Goal: Task Accomplishment & Management: Manage account settings

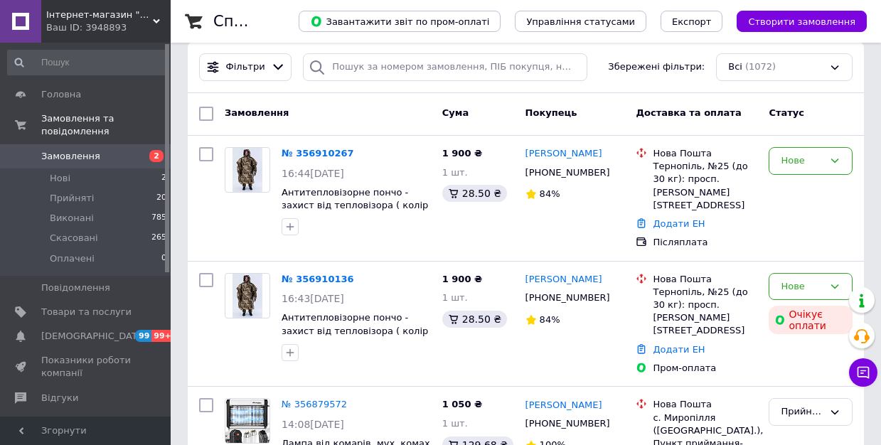
scroll to position [142, 0]
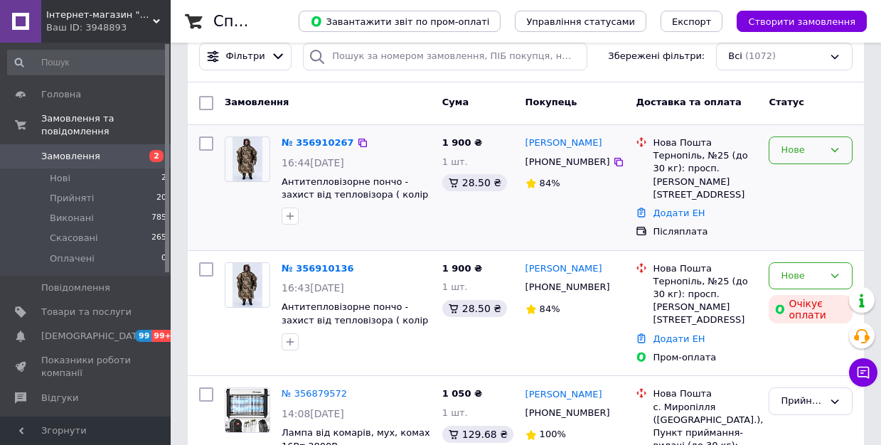
click at [833, 149] on icon at bounding box center [834, 149] width 11 height 11
click at [803, 178] on li "Прийнято" at bounding box center [810, 180] width 82 height 26
click at [311, 142] on link "№ 356910267" at bounding box center [318, 142] width 73 height 11
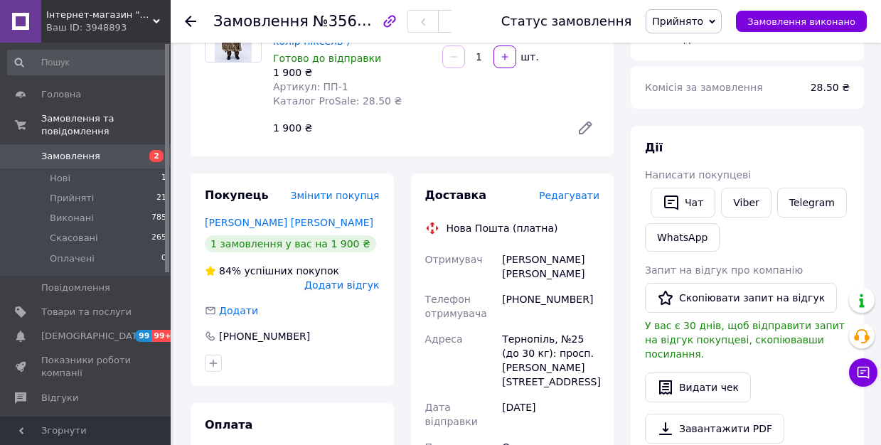
scroll to position [159, 0]
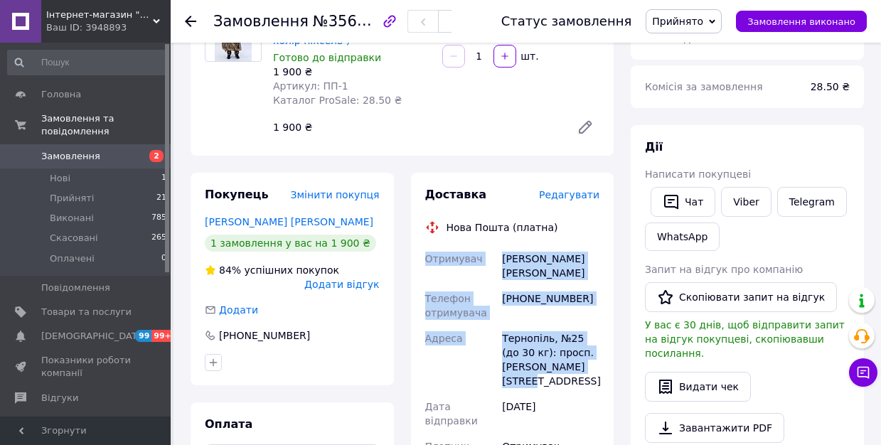
drag, startPoint x: 540, startPoint y: 369, endPoint x: 476, endPoint y: 275, distance: 114.0
click at [425, 260] on div "Отримувач [PERSON_NAME] [PERSON_NAME] отримувача [PHONE_NUMBER] Адреса Тернопіл…" at bounding box center [512, 439] width 181 height 387
copy div "Отримувач [PERSON_NAME] [PERSON_NAME] отримувача [PHONE_NUMBER] Адреса Тернопіл…"
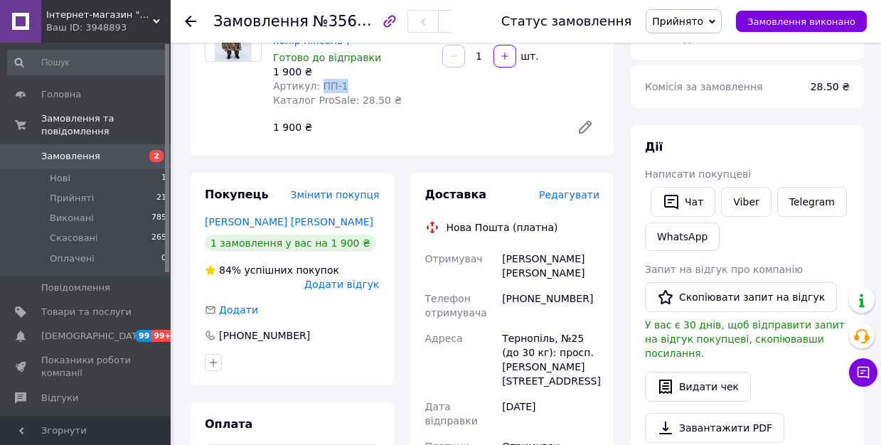
drag, startPoint x: 347, startPoint y: 88, endPoint x: 319, endPoint y: 89, distance: 28.5
click at [319, 89] on div "Артикул: ПП-1" at bounding box center [352, 86] width 158 height 14
copy span "ПП-1"
click at [115, 26] on div "Ваш ID: 3948893" at bounding box center [108, 27] width 124 height 13
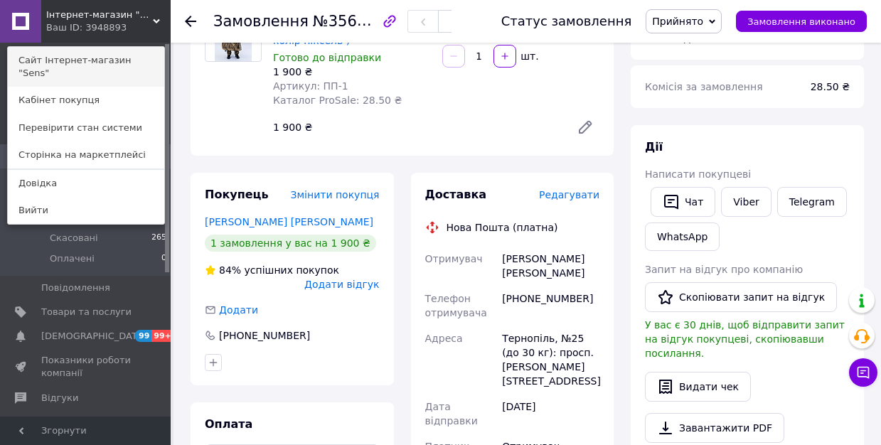
click at [81, 63] on link "Сайт Iнтернет-магазин "Sens"" at bounding box center [86, 67] width 156 height 40
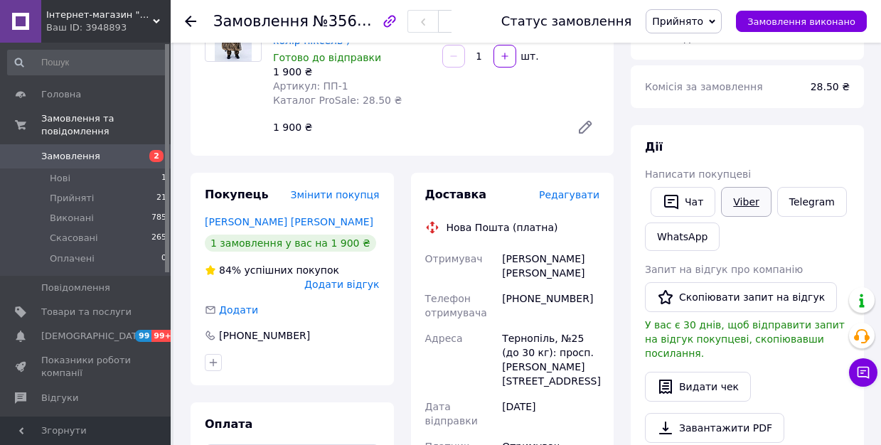
click at [745, 200] on link "Viber" at bounding box center [746, 202] width 50 height 30
click at [741, 203] on link "Viber" at bounding box center [746, 202] width 50 height 30
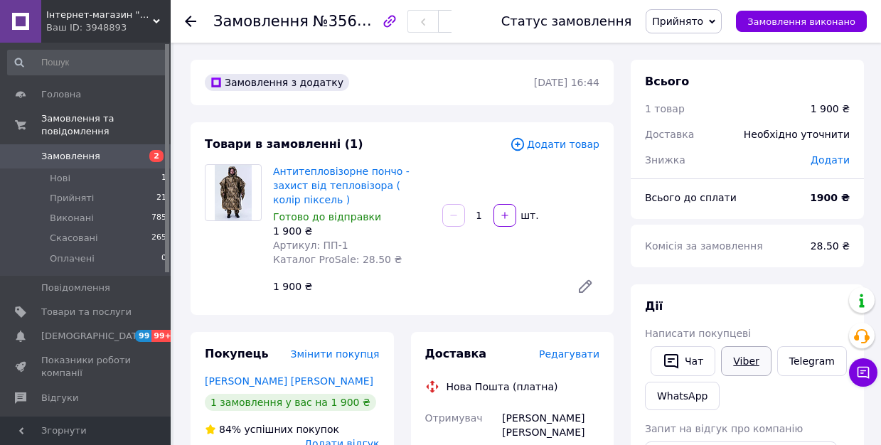
scroll to position [0, 0]
click at [74, 127] on span "Замовлення та повідомлення" at bounding box center [105, 125] width 129 height 26
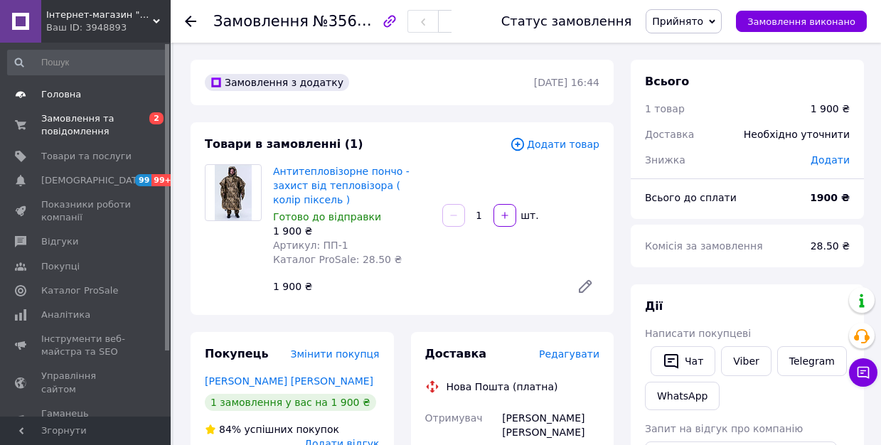
click at [63, 97] on span "Головна" at bounding box center [61, 94] width 40 height 13
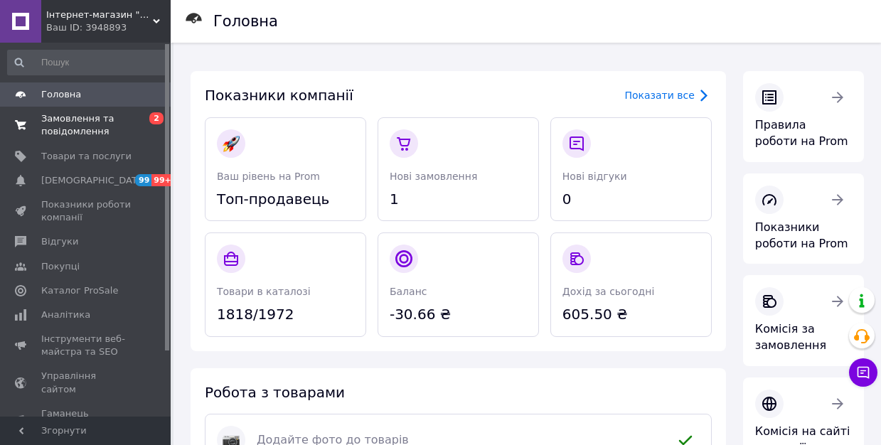
click at [66, 127] on span "Замовлення та повідомлення" at bounding box center [86, 125] width 90 height 26
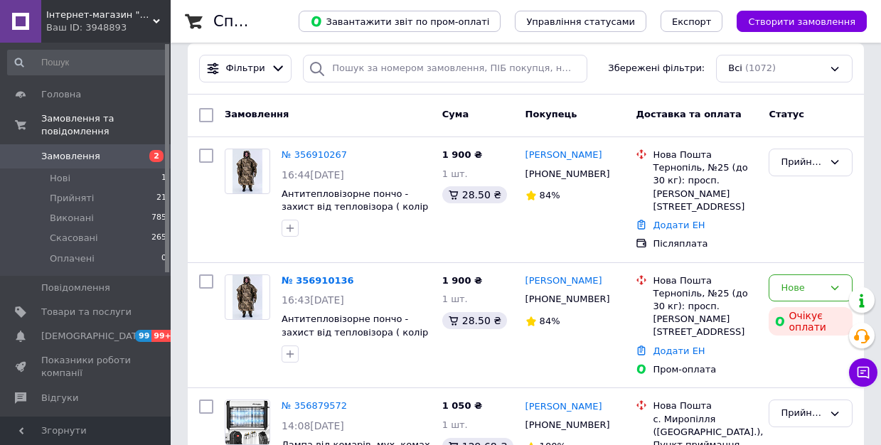
scroll to position [132, 0]
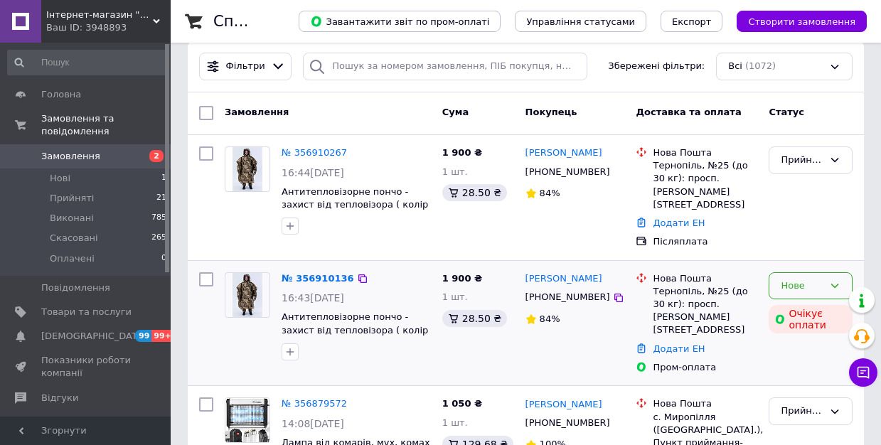
click at [833, 280] on icon at bounding box center [834, 285] width 11 height 11
click at [821, 304] on li "Прийнято" at bounding box center [810, 315] width 82 height 26
click at [72, 95] on span "Головна" at bounding box center [61, 94] width 40 height 13
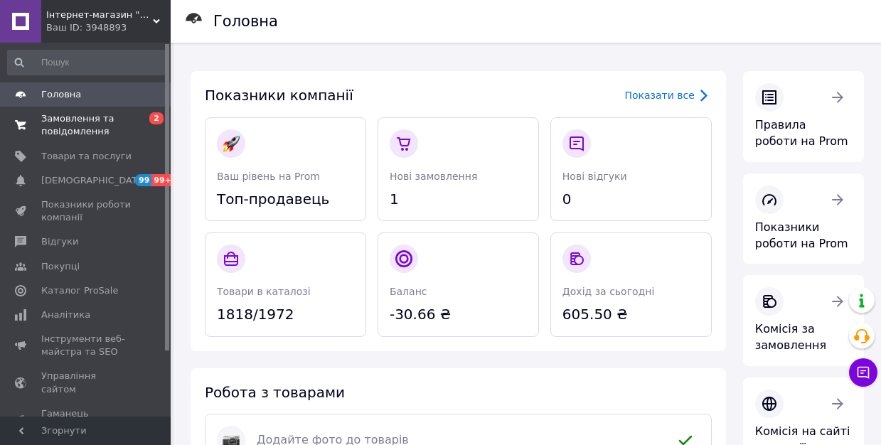
click at [71, 126] on span "Замовлення та повідомлення" at bounding box center [86, 125] width 90 height 26
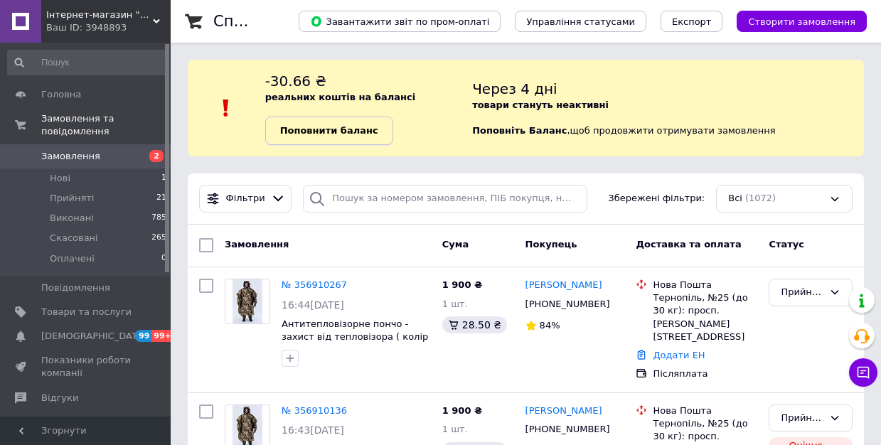
click at [355, 137] on span "Поповнити баланс" at bounding box center [329, 130] width 98 height 13
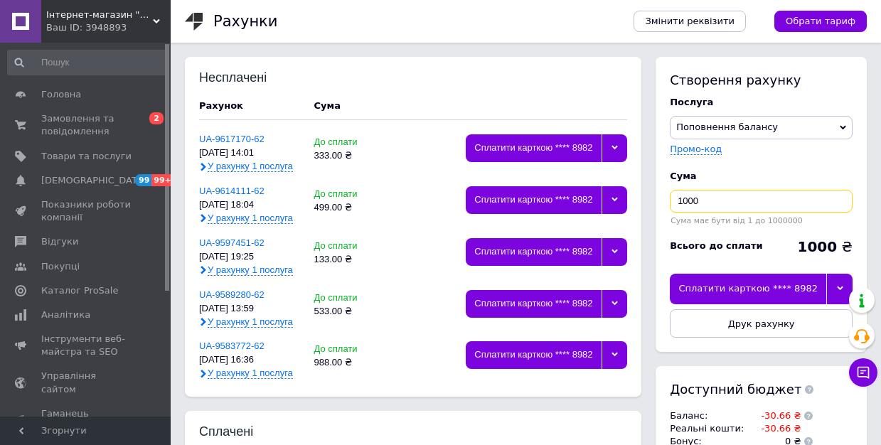
click at [714, 201] on input "1000" at bounding box center [761, 201] width 183 height 23
type input "1"
type input "33"
click at [704, 289] on div "Сплатити карткою **** 8982" at bounding box center [748, 289] width 156 height 30
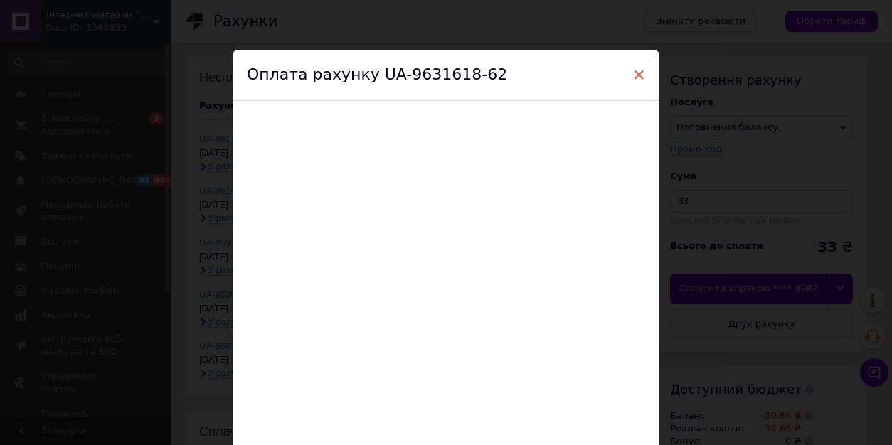
click at [642, 76] on span "×" at bounding box center [638, 75] width 13 height 24
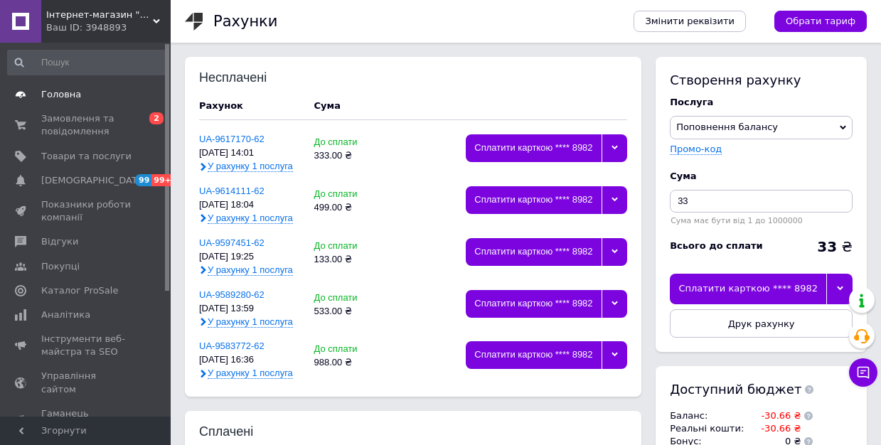
click at [61, 96] on span "Головна" at bounding box center [61, 94] width 40 height 13
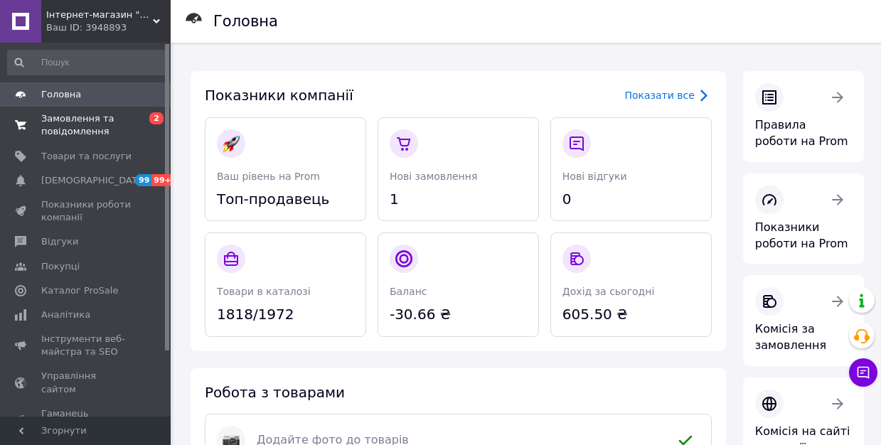
click at [68, 126] on span "Замовлення та повідомлення" at bounding box center [86, 125] width 90 height 26
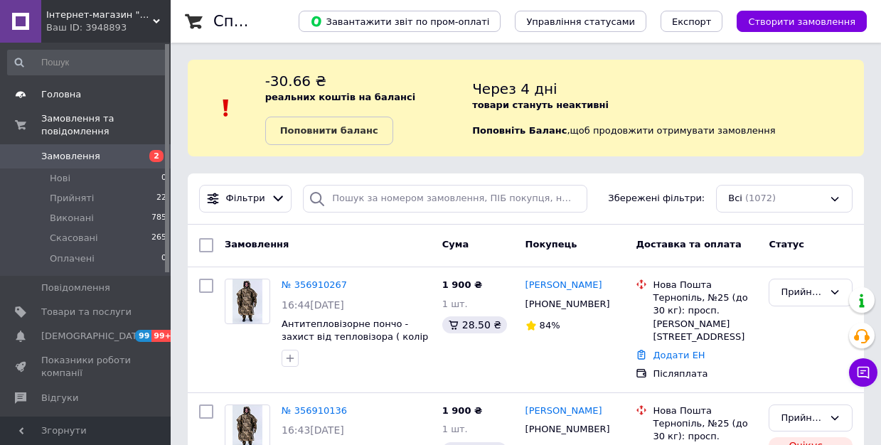
click at [69, 95] on span "Головна" at bounding box center [61, 94] width 40 height 13
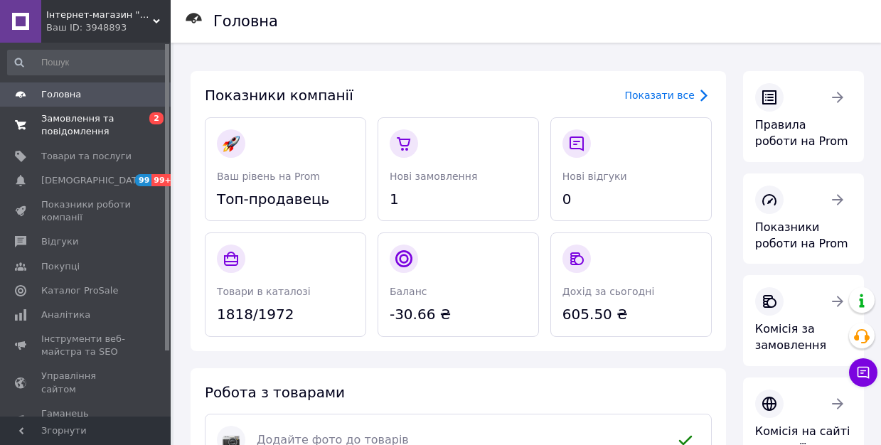
click at [70, 125] on span "Замовлення та повідомлення" at bounding box center [86, 125] width 90 height 26
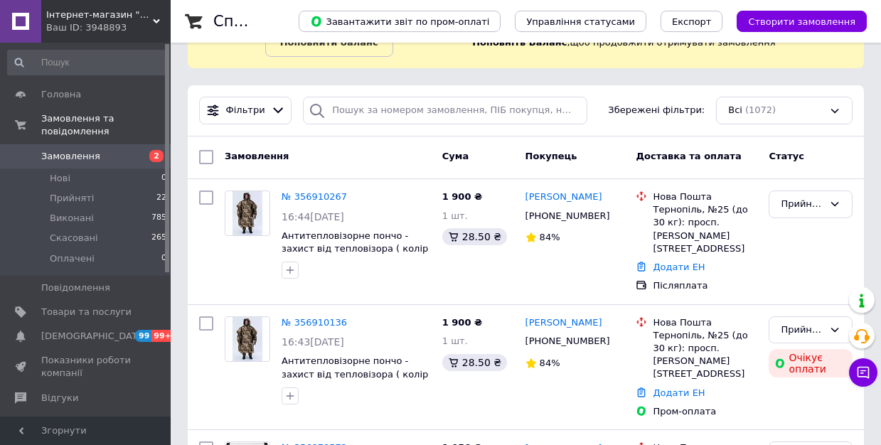
scroll to position [90, 0]
